Goal: Task Accomplishment & Management: Use online tool/utility

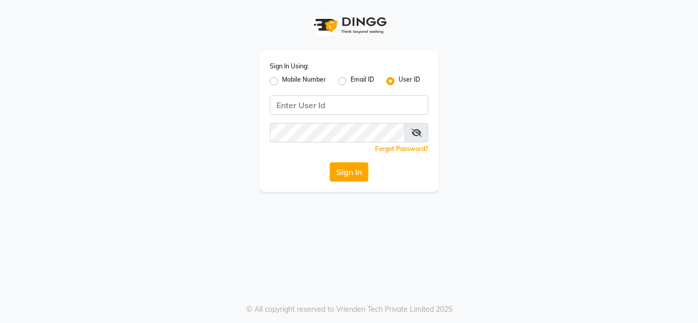
click at [268, 80] on div "Sign In Using: Mobile Number Email ID User ID Remember me Forgot Password? Sign…" at bounding box center [349, 122] width 179 height 142
click at [282, 82] on label "Mobile Number" at bounding box center [304, 81] width 44 height 12
click at [282, 82] on input "Mobile Number" at bounding box center [285, 78] width 7 height 7
radio input "true"
radio input "false"
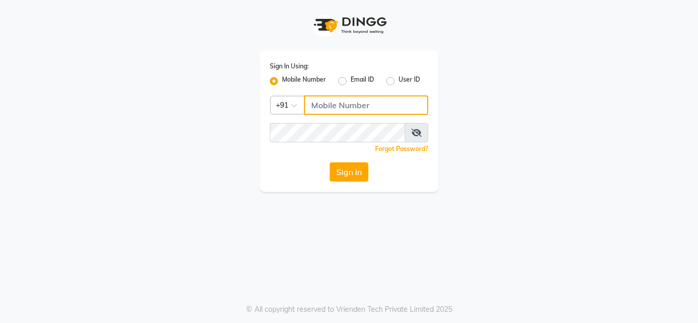
click at [331, 104] on input "Username" at bounding box center [366, 105] width 124 height 19
type input "7832031132"
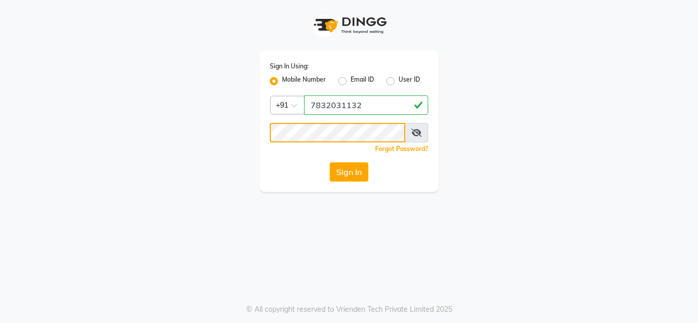
click at [330, 162] on button "Sign In" at bounding box center [349, 171] width 39 height 19
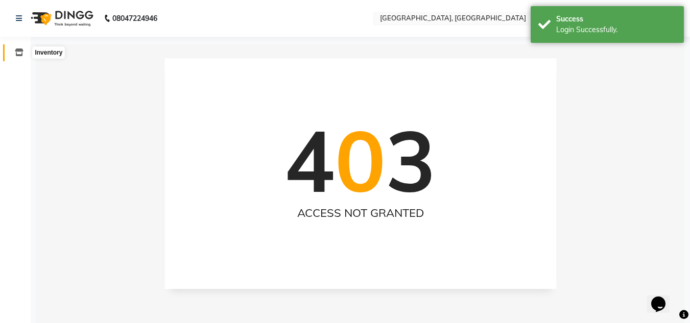
click at [20, 54] on icon at bounding box center [19, 53] width 9 height 8
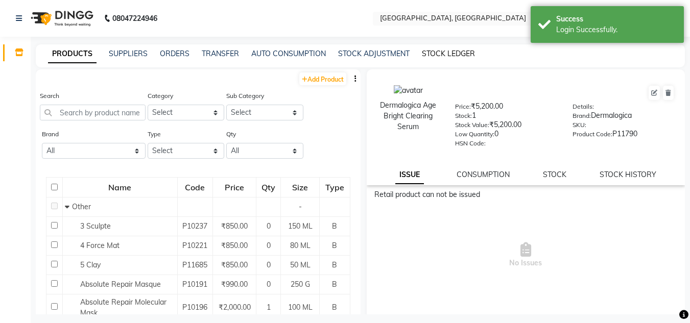
click at [452, 57] on link "STOCK LEDGER" at bounding box center [448, 53] width 53 height 9
select select "all"
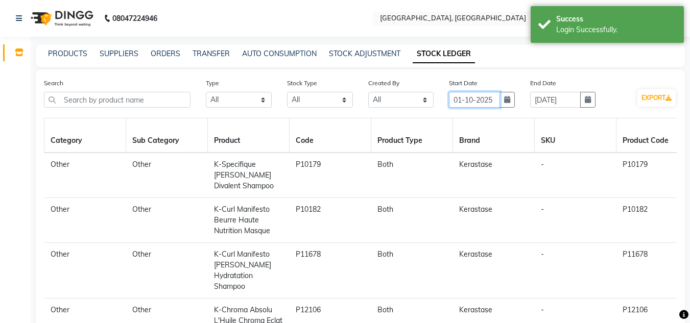
click at [499, 100] on input "01-10-2025" at bounding box center [474, 100] width 51 height 16
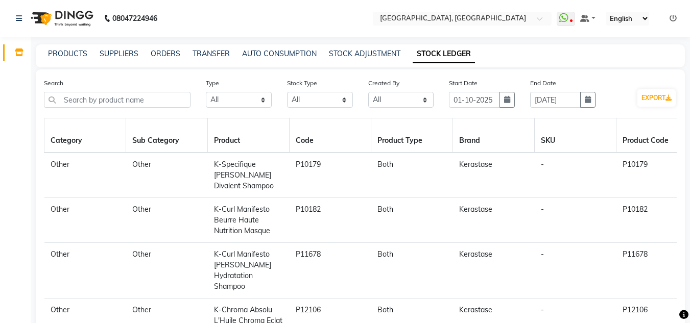
select select "10"
select select "2025"
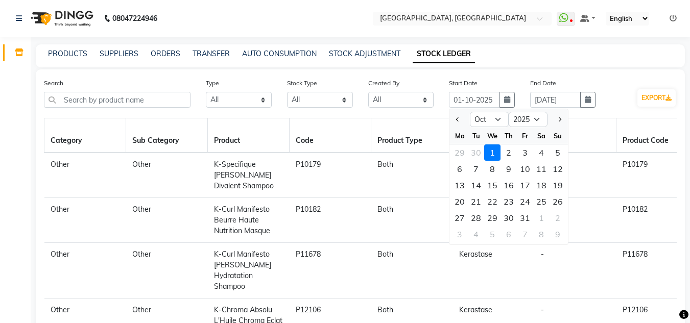
click at [505, 84] on div "Start Date [DATE] Jan Feb Mar Apr May Jun [DATE] Aug Sep Oct Nov [DATE] 2016 20…" at bounding box center [482, 93] width 66 height 30
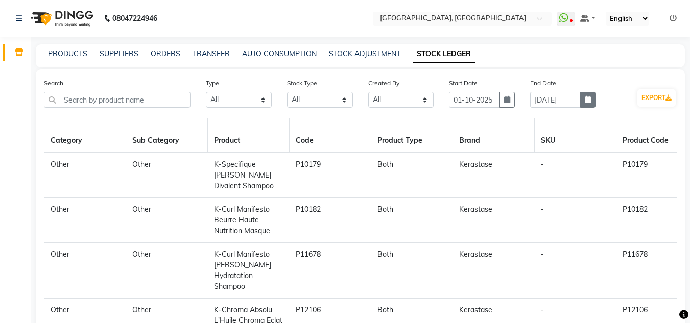
click at [584, 102] on button "button" at bounding box center [587, 100] width 15 height 16
select select "10"
select select "2025"
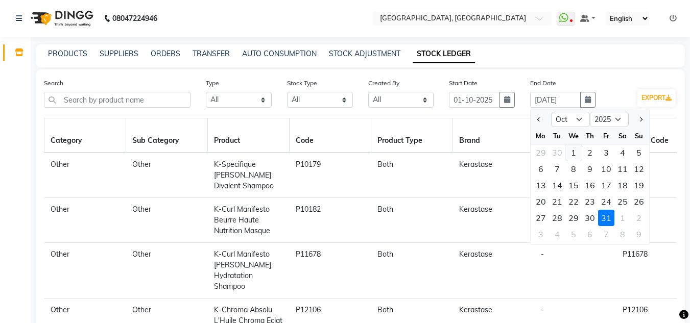
click at [572, 150] on div "1" at bounding box center [574, 153] width 16 height 16
type input "01-10-2025"
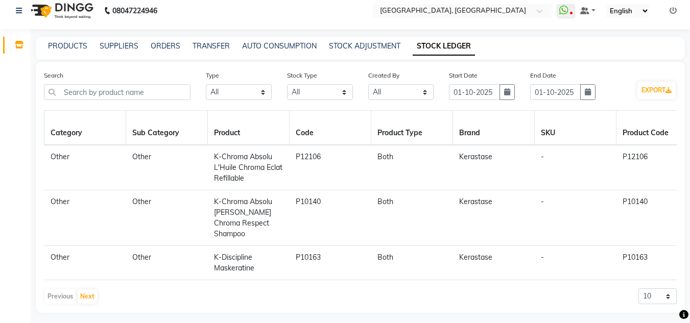
scroll to position [10, 0]
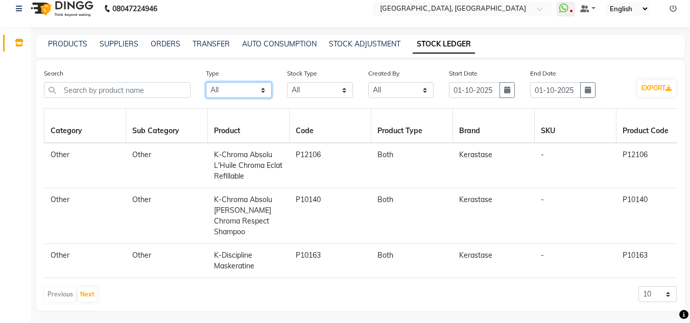
click at [263, 93] on select "Select All In Out" at bounding box center [239, 90] width 66 height 16
select select "out"
click at [206, 82] on select "Select All In Out" at bounding box center [239, 90] width 66 height 16
click at [664, 88] on button "EXPORT" at bounding box center [657, 88] width 38 height 17
click at [502, 96] on button "button" at bounding box center [507, 90] width 15 height 16
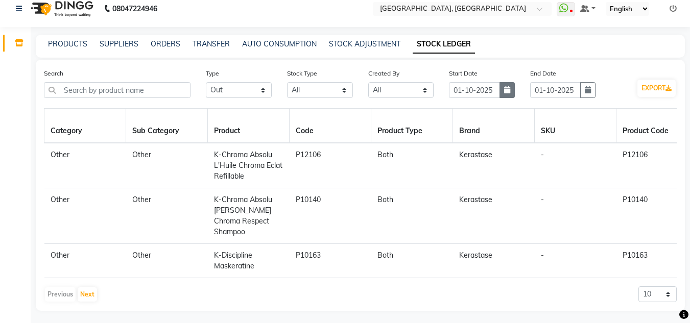
select select "10"
select select "2025"
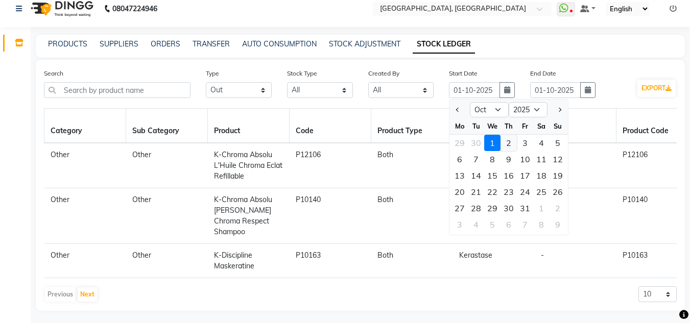
click at [508, 147] on div "2" at bounding box center [509, 143] width 16 height 16
type input "02-10-2025"
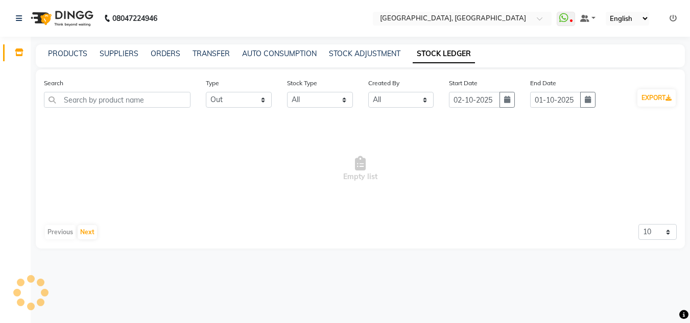
scroll to position [0, 0]
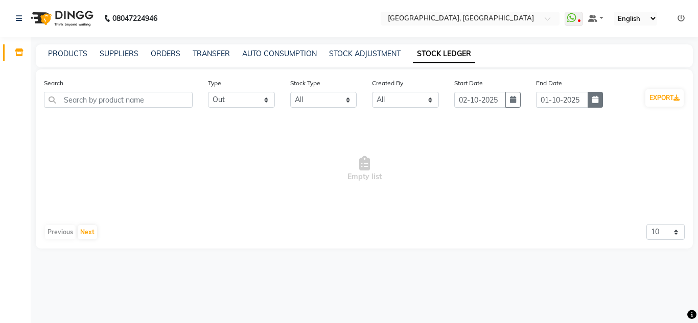
click at [592, 102] on icon "button" at bounding box center [595, 99] width 6 height 7
select select "10"
select select "2025"
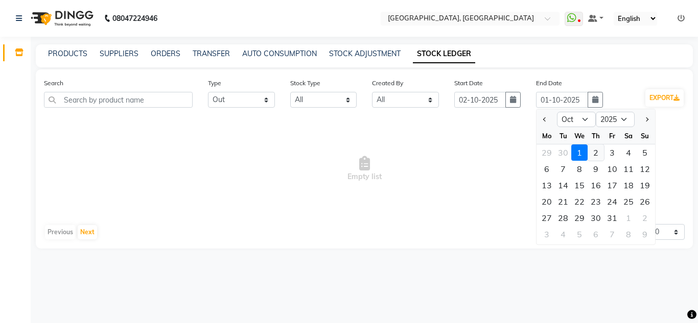
click at [596, 151] on div "2" at bounding box center [596, 153] width 16 height 16
type input "02-10-2025"
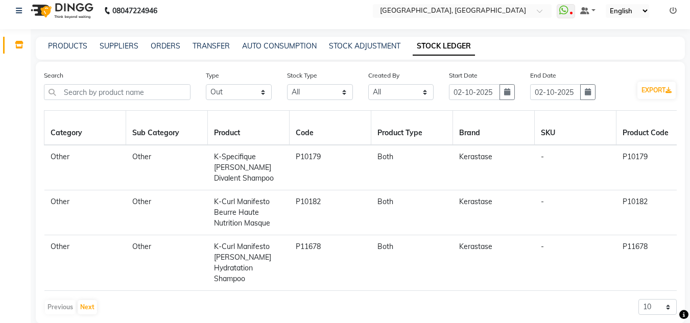
scroll to position [10, 0]
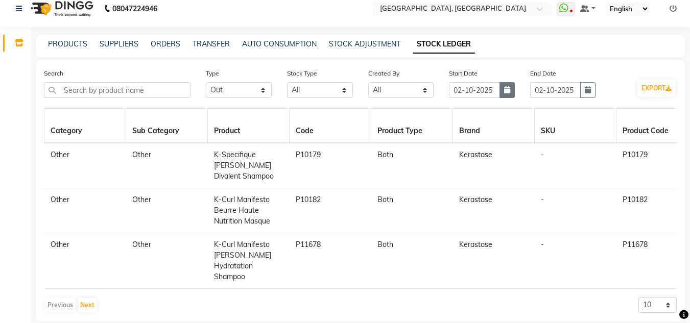
click at [515, 84] on button "button" at bounding box center [507, 90] width 15 height 16
select select "10"
select select "2025"
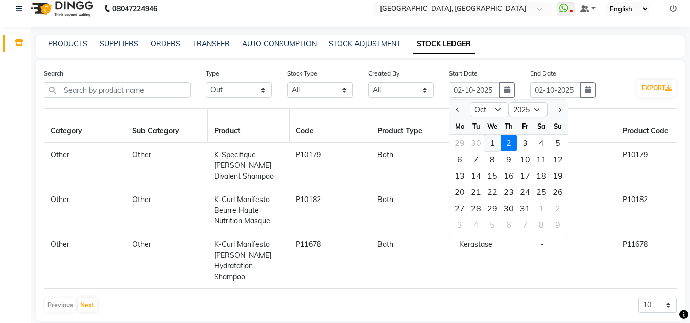
click at [495, 143] on div "1" at bounding box center [492, 143] width 16 height 16
type input "01-10-2025"
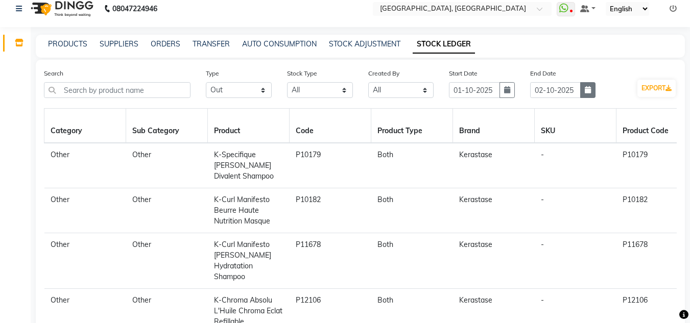
click at [587, 94] on button "button" at bounding box center [587, 90] width 15 height 16
select select "10"
select select "2025"
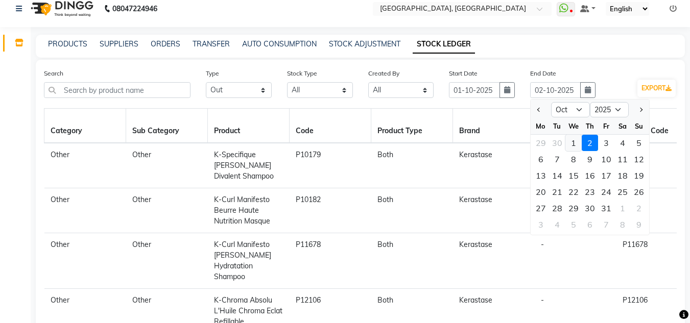
click at [577, 149] on div "1" at bounding box center [574, 143] width 16 height 16
type input "01-10-2025"
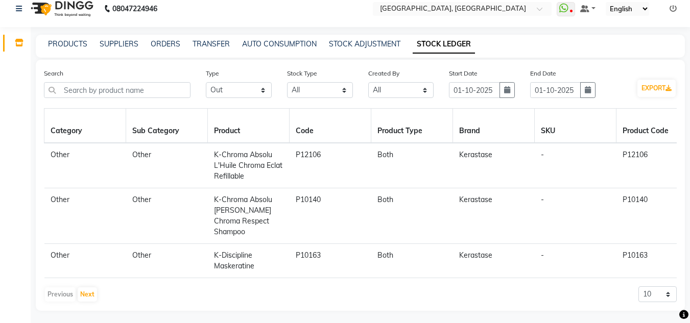
click at [580, 82] on button "button" at bounding box center [587, 90] width 15 height 16
select select "10"
select select "2025"
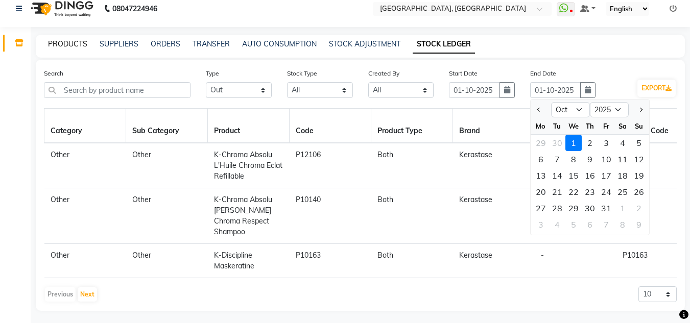
click at [62, 43] on link "PRODUCTS" at bounding box center [67, 43] width 39 height 9
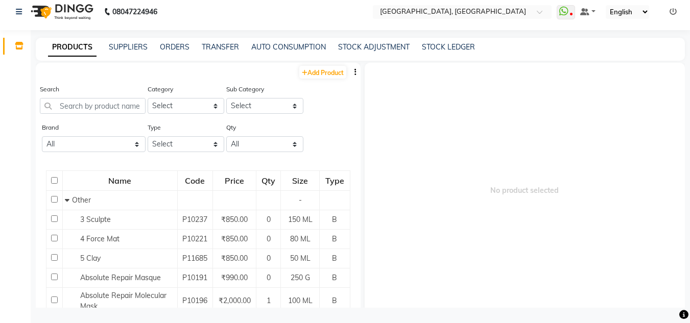
scroll to position [7, 0]
click at [102, 112] on input "text" at bounding box center [93, 106] width 106 height 16
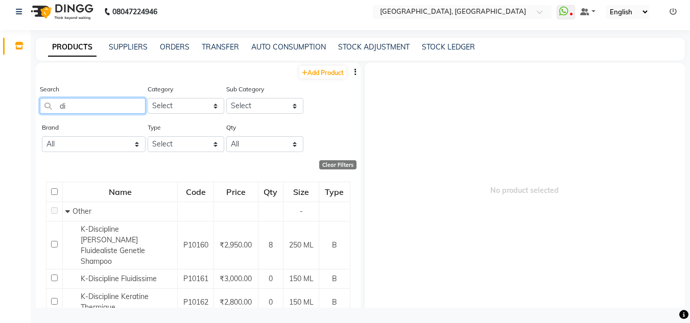
type input "d"
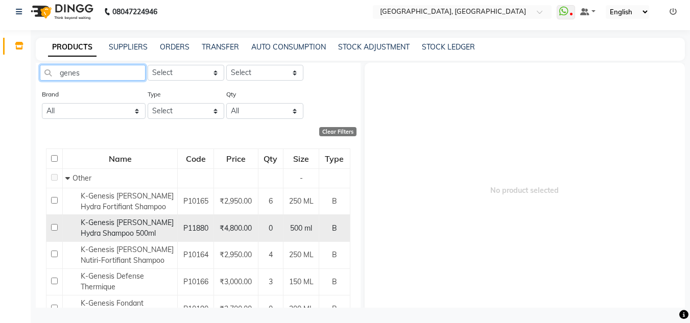
scroll to position [51, 0]
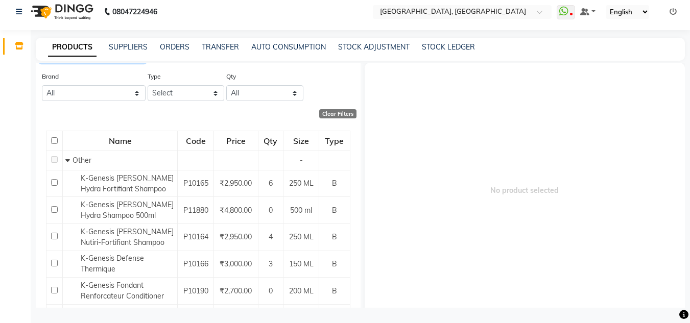
type input "genes"
click at [452, 42] on div "STOCK LEDGER" at bounding box center [448, 47] width 53 height 11
click at [445, 45] on link "STOCK LEDGER" at bounding box center [448, 46] width 53 height 9
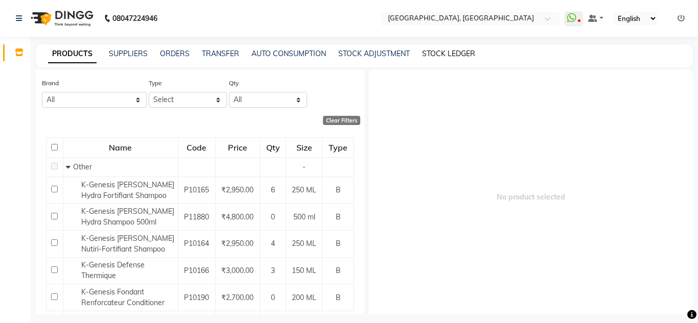
select select "all"
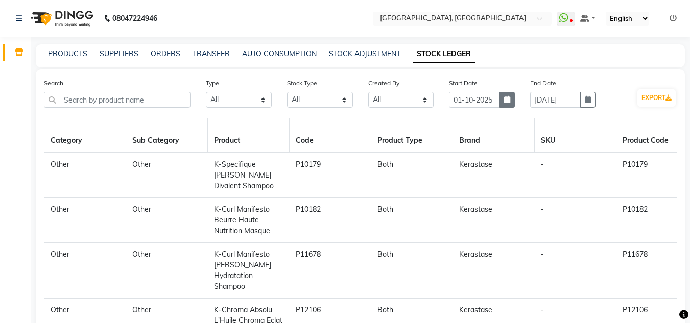
click at [508, 95] on button "button" at bounding box center [507, 100] width 15 height 16
select select "10"
select select "2025"
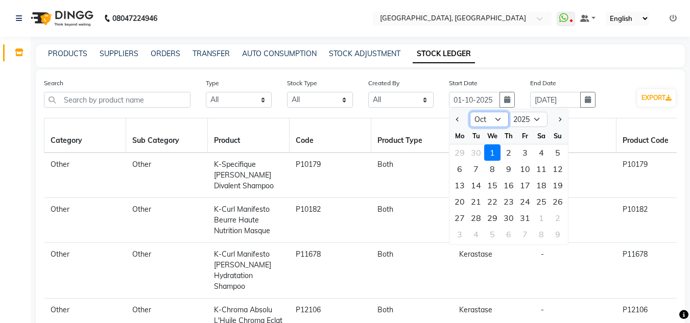
click at [503, 112] on select "Jan Feb Mar Apr May Jun [DATE] Aug Sep Oct Nov Dec" at bounding box center [489, 119] width 39 height 15
select select "9"
click at [470, 112] on select "Jan Feb Mar Apr May Jun [DATE] Aug Sep Oct Nov Dec" at bounding box center [489, 119] width 39 height 15
click at [475, 217] on div "30" at bounding box center [476, 218] width 16 height 16
type input "[DATE]"
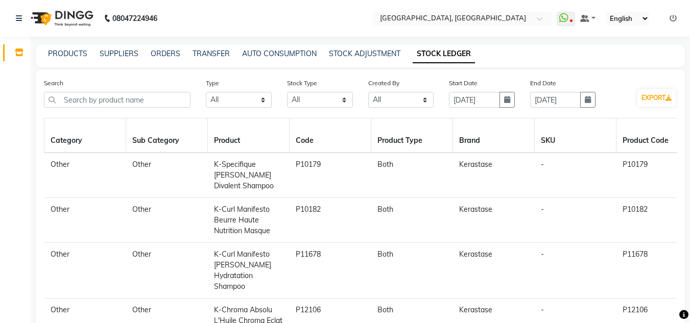
click at [598, 106] on div "End Date [DATE]" at bounding box center [563, 97] width 81 height 38
click at [585, 98] on button "button" at bounding box center [587, 100] width 15 height 16
select select "10"
select select "2025"
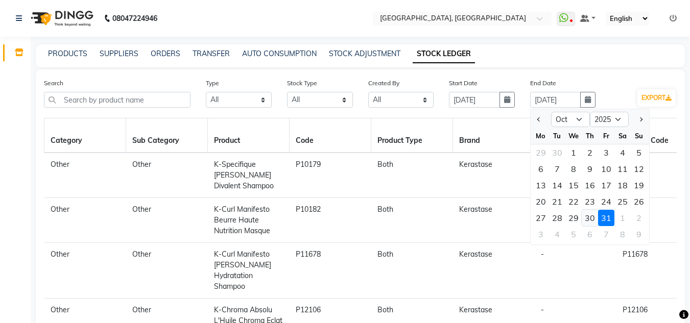
click at [589, 212] on div "30" at bounding box center [590, 218] width 16 height 16
type input "[DATE]"
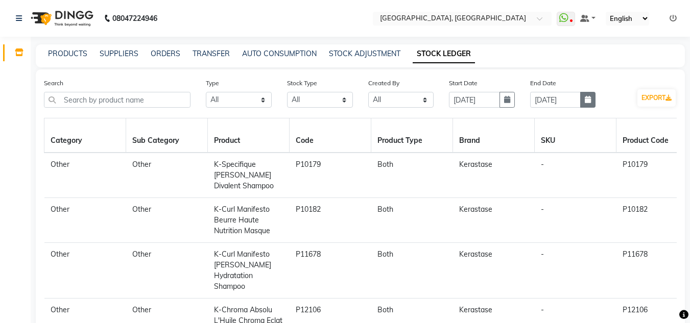
click at [592, 101] on button "button" at bounding box center [587, 100] width 15 height 16
select select "10"
select select "2025"
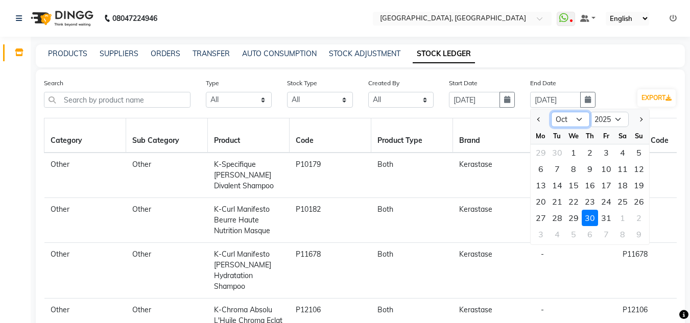
click at [575, 120] on select "Jan Feb Mar Apr May Jun [DATE] Aug Sep Oct Nov Dec" at bounding box center [570, 119] width 39 height 15
select select "9"
click at [551, 112] on select "Jan Feb Mar Apr May Jun [DATE] Aug Sep Oct Nov Dec" at bounding box center [570, 119] width 39 height 15
click at [556, 220] on div "30" at bounding box center [557, 218] width 16 height 16
type input "[DATE]"
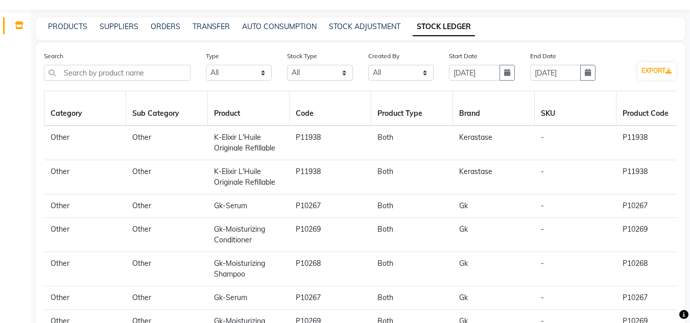
scroll to position [2, 0]
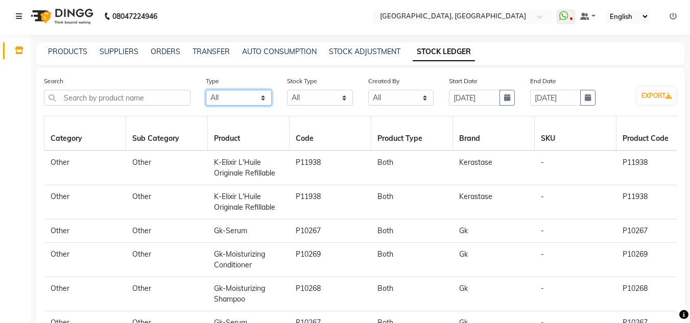
click at [267, 100] on select "Select All In Out" at bounding box center [239, 98] width 66 height 16
select select "out"
click at [206, 90] on select "Select All In Out" at bounding box center [239, 98] width 66 height 16
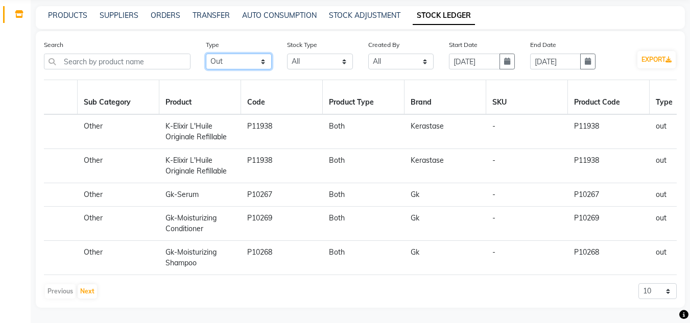
scroll to position [0, 0]
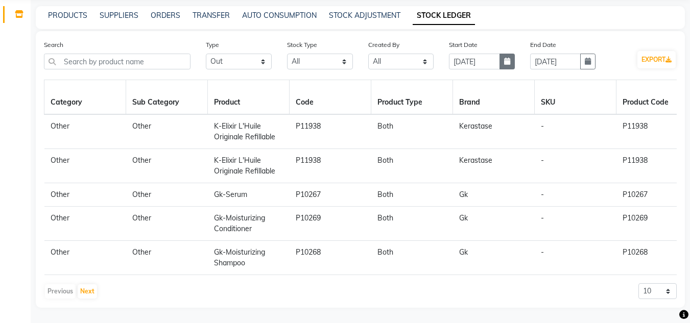
click at [510, 58] on icon "button" at bounding box center [507, 61] width 6 height 7
select select "9"
select select "2025"
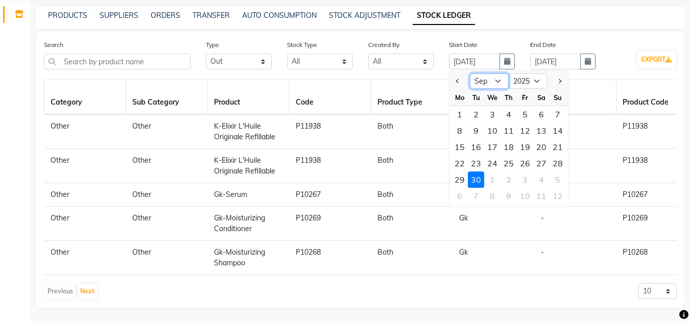
click at [498, 74] on select "Jan Feb Mar Apr May Jun [DATE] Aug Sep Oct Nov Dec" at bounding box center [489, 81] width 39 height 15
select select "10"
click at [470, 74] on select "Jan Feb Mar Apr May Jun [DATE] Aug Sep Oct Nov Dec" at bounding box center [489, 81] width 39 height 15
click at [491, 109] on div "1" at bounding box center [492, 114] width 16 height 16
type input "01-10-2025"
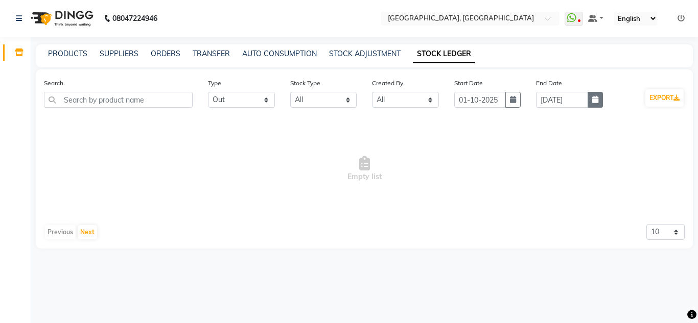
click at [601, 101] on button "button" at bounding box center [595, 100] width 15 height 16
select select "9"
select select "2025"
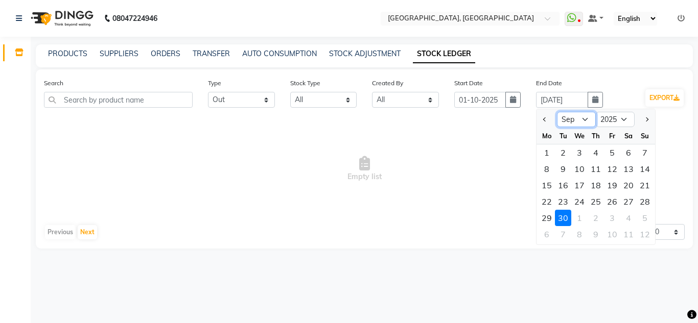
click at [579, 120] on select "Jan Feb Mar Apr May Jun [DATE] Aug Sep Oct Nov Dec" at bounding box center [576, 119] width 39 height 15
select select "10"
click at [557, 112] on select "Jan Feb Mar Apr May Jun [DATE] Aug Sep Oct Nov Dec" at bounding box center [576, 119] width 39 height 15
click at [578, 151] on div "1" at bounding box center [579, 153] width 16 height 16
type input "01-10-2025"
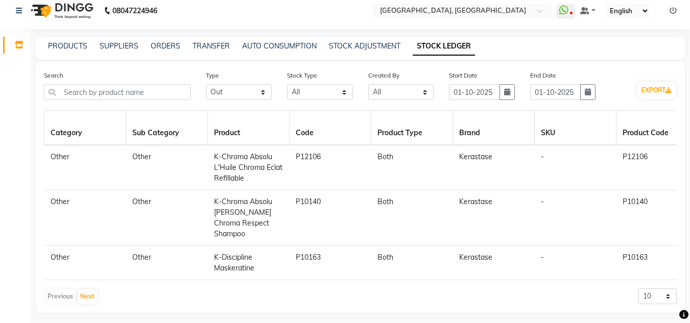
scroll to position [10, 0]
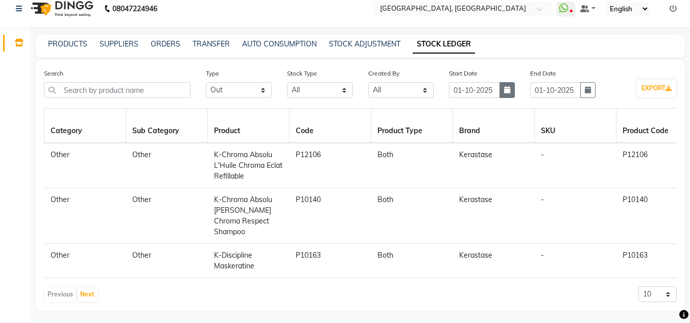
click at [503, 88] on button "button" at bounding box center [507, 90] width 15 height 16
select select "10"
select select "2025"
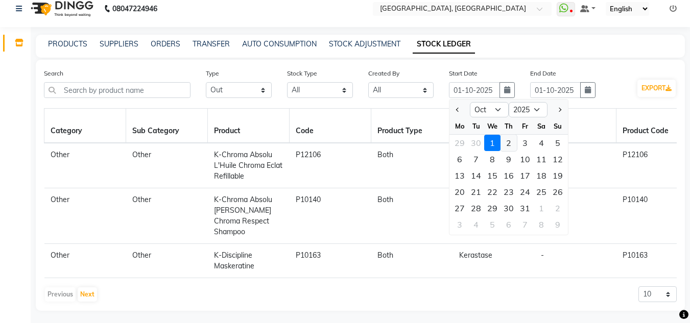
click at [509, 145] on div "2" at bounding box center [509, 143] width 16 height 16
type input "02-10-2025"
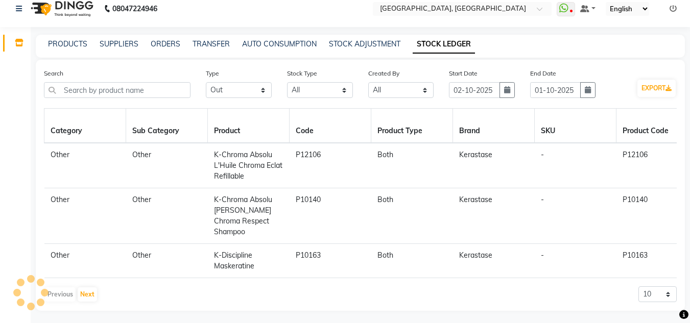
scroll to position [0, 0]
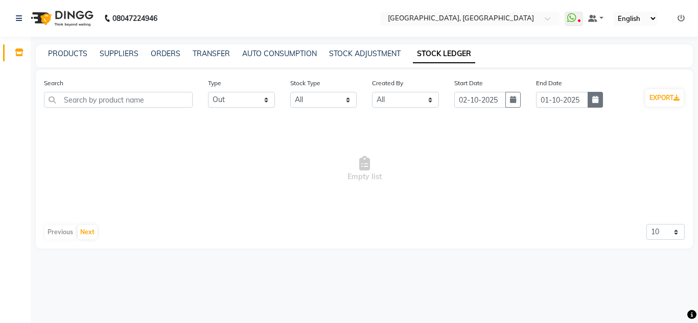
click at [596, 99] on icon "button" at bounding box center [595, 99] width 6 height 7
select select "10"
select select "2025"
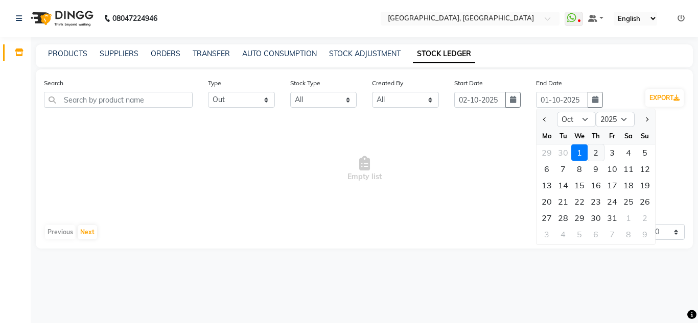
click at [601, 150] on div "2" at bounding box center [596, 153] width 16 height 16
type input "02-10-2025"
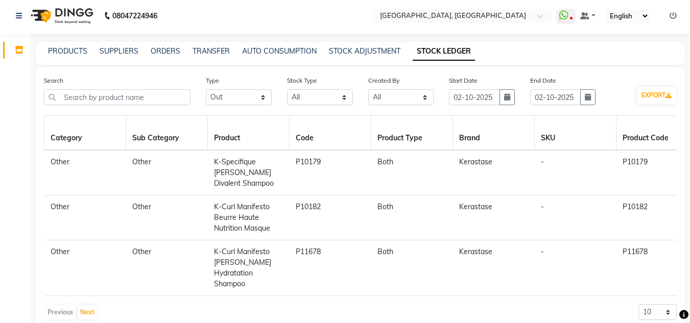
scroll to position [10, 0]
